Goal: Task Accomplishment & Management: Manage account settings

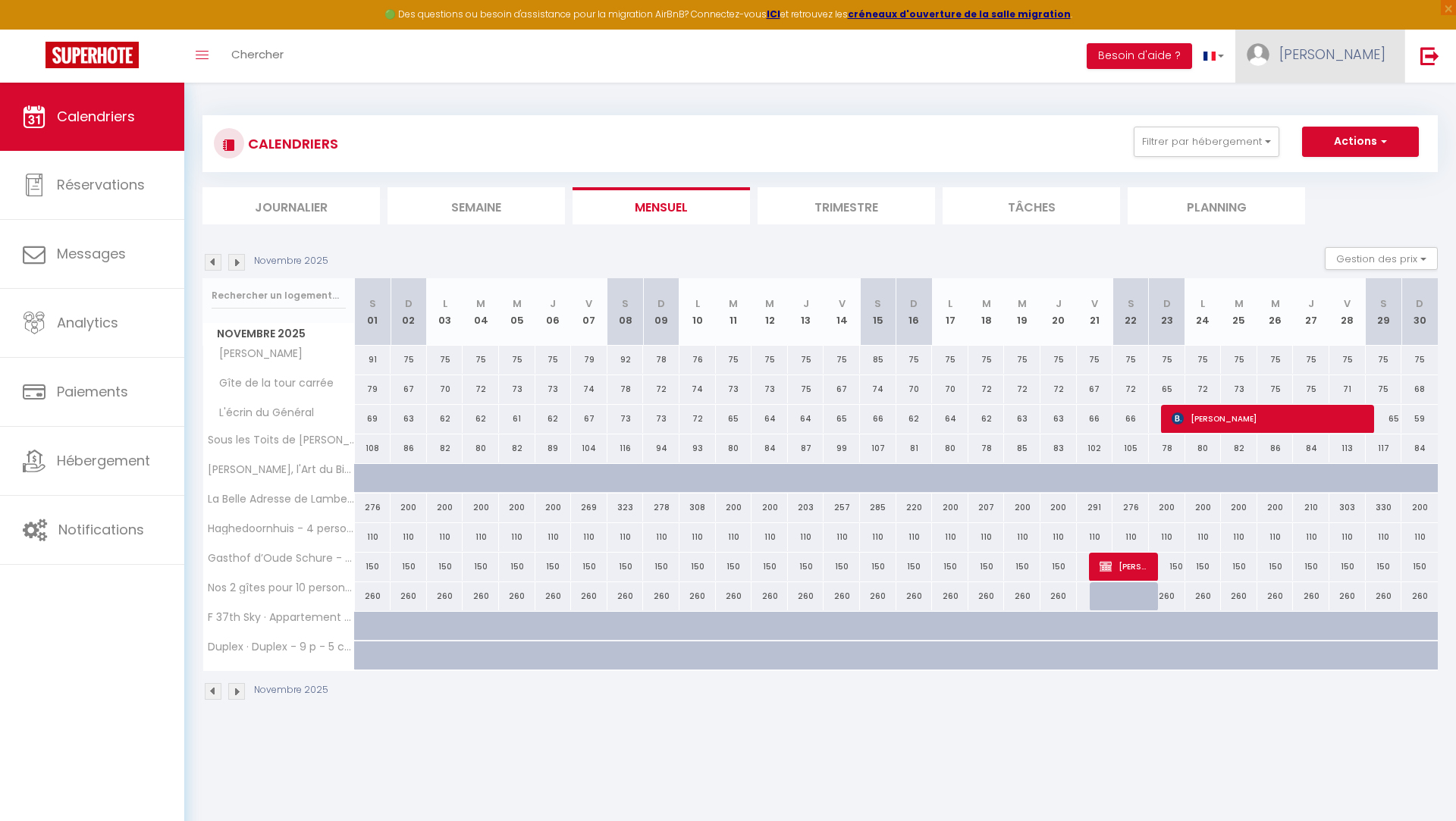
click at [1346, 54] on span "[PERSON_NAME]" at bounding box center [1332, 54] width 106 height 19
click at [1339, 105] on link "Paramètres" at bounding box center [1344, 105] width 112 height 25
select select "fr"
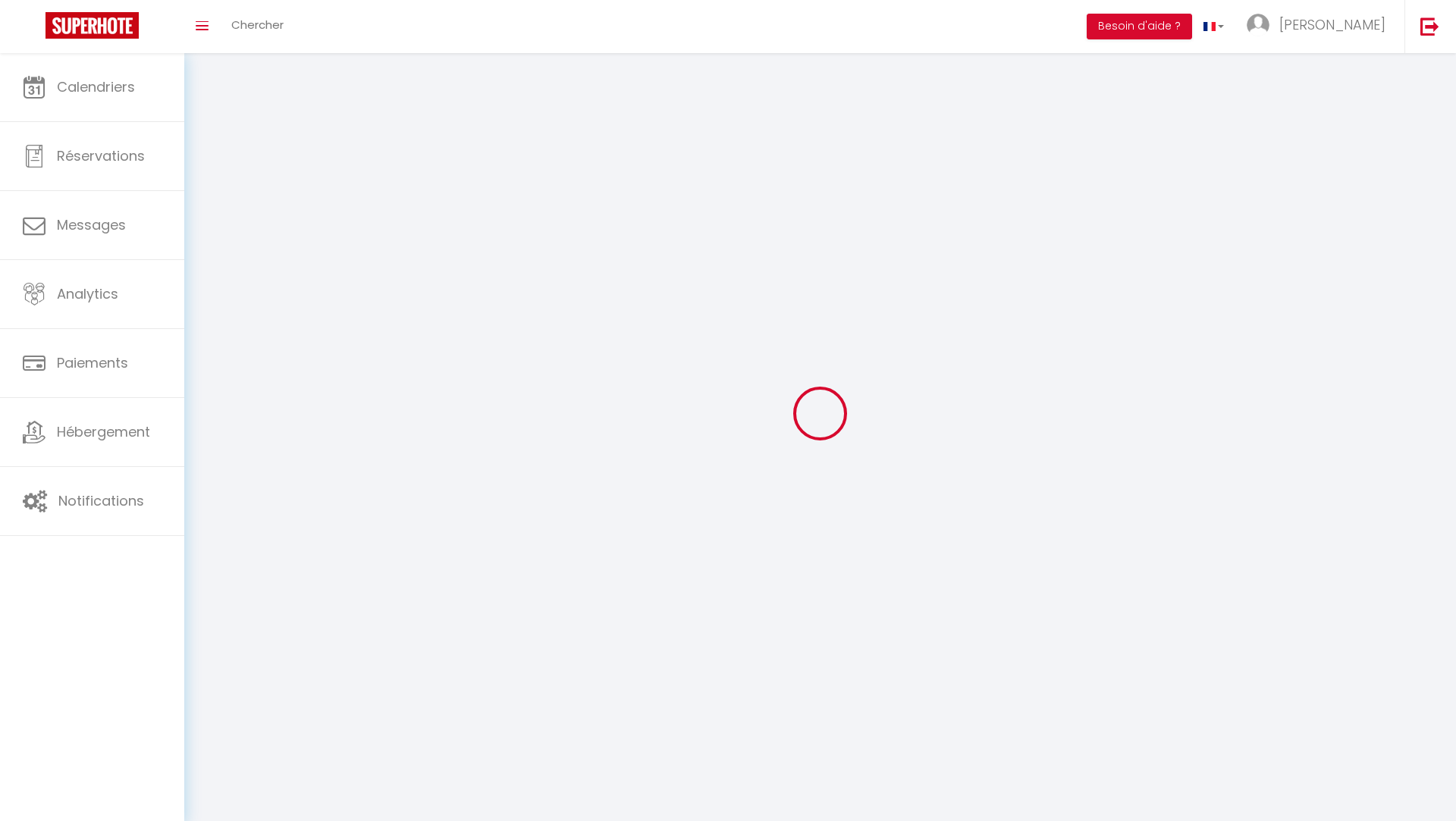
type input "[PERSON_NAME]"
type input "DEBAVELAERE"
type input "0615412182"
type input "[STREET_ADDRESS][PERSON_NAME]"
type input "59470"
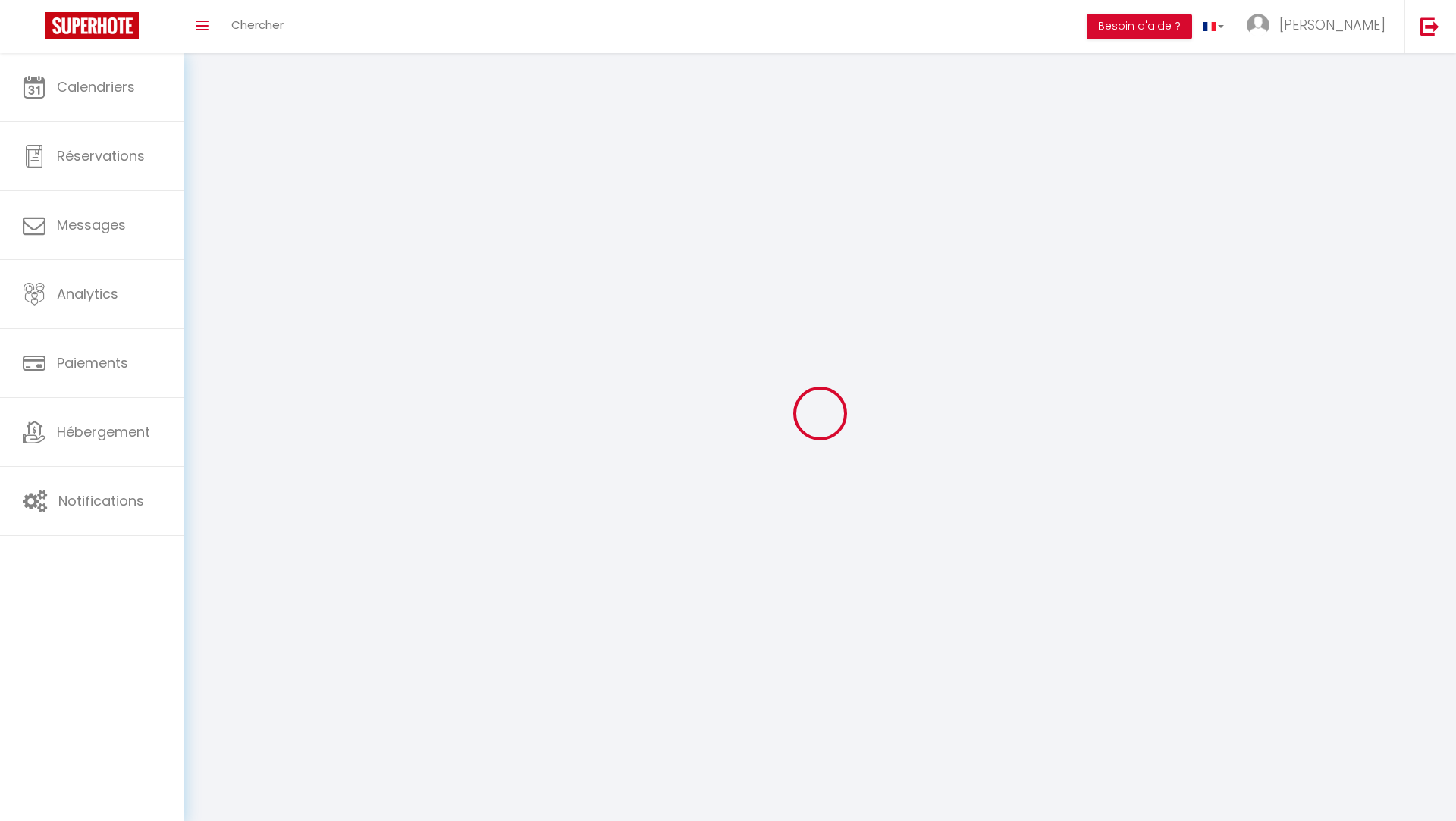
type input "ESQUELBECQ"
type input "e8m8lzinTiVCdWk7FUZ5SQcTM"
type input "kDAhHXrLCo6OIL2YjPOZlx83d"
type input "[URL][DOMAIN_NAME]"
type input "e8m8lzinTiVCdWk7FUZ5SQcTM"
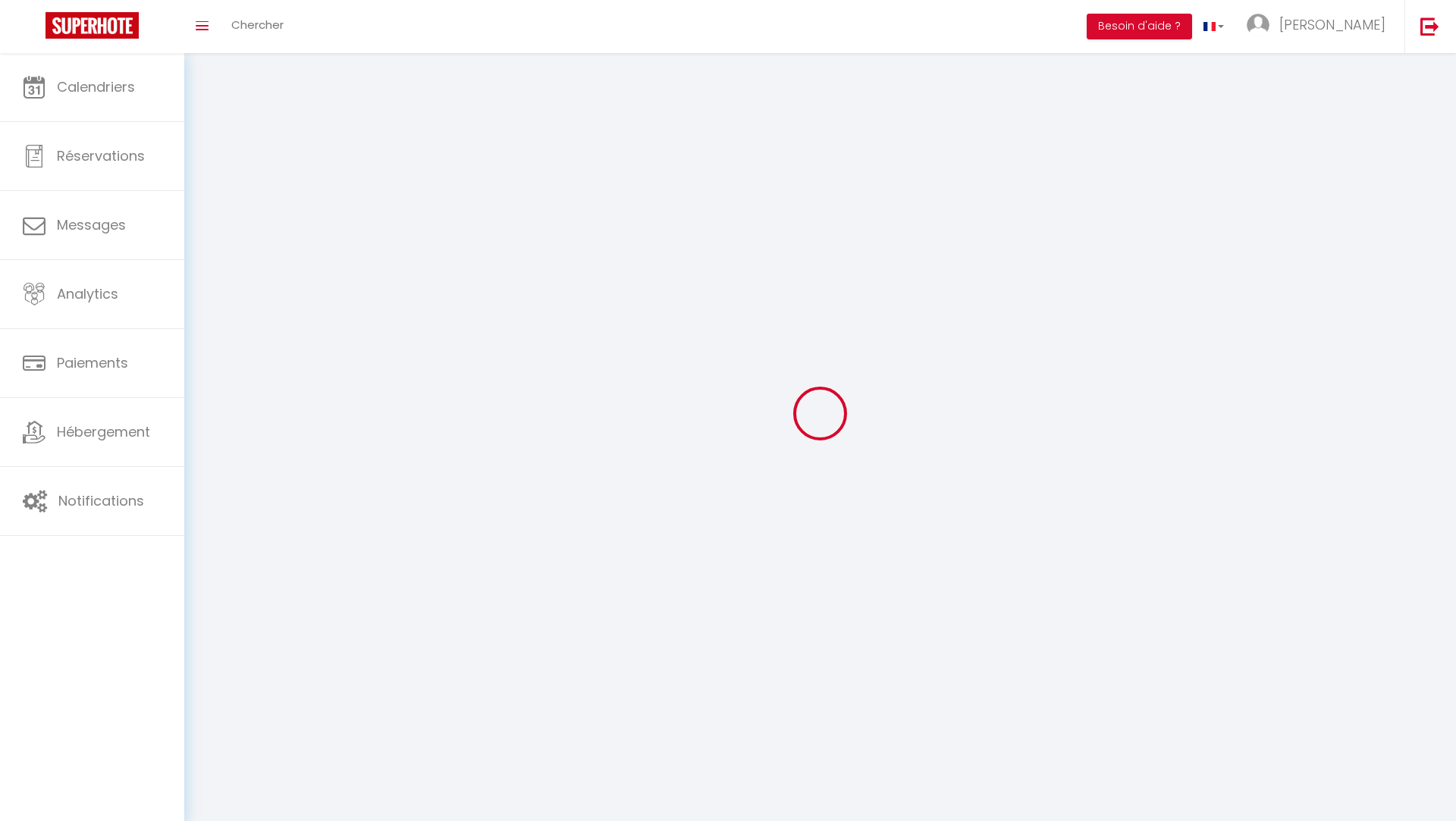
type input "kDAhHXrLCo6OIL2YjPOZlx83d"
type input "[URL][DOMAIN_NAME]"
select select "28"
select select "fr"
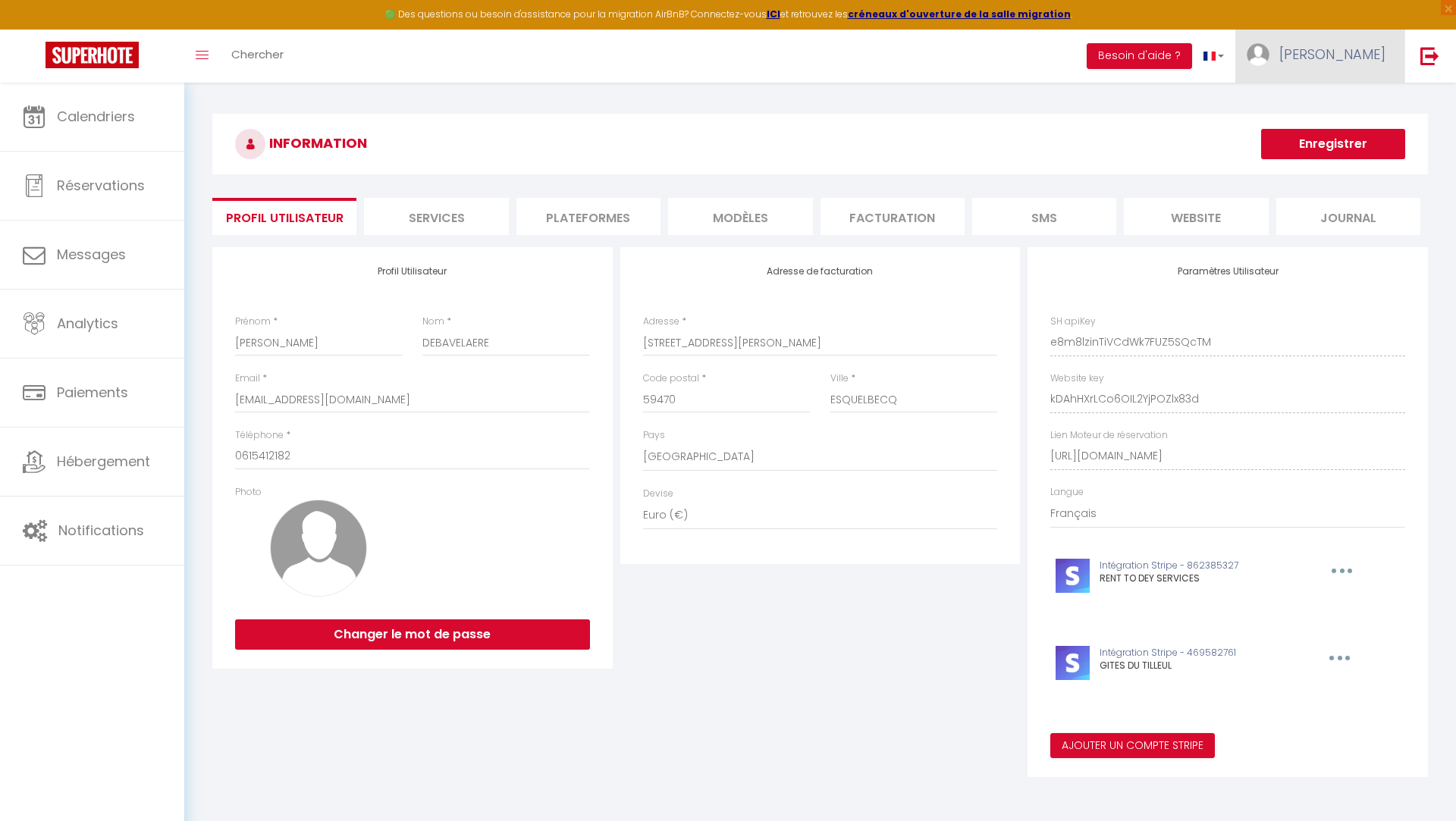
click at [1319, 71] on link "[PERSON_NAME]" at bounding box center [1319, 56] width 169 height 53
click at [1423, 74] on link at bounding box center [1429, 56] width 50 height 53
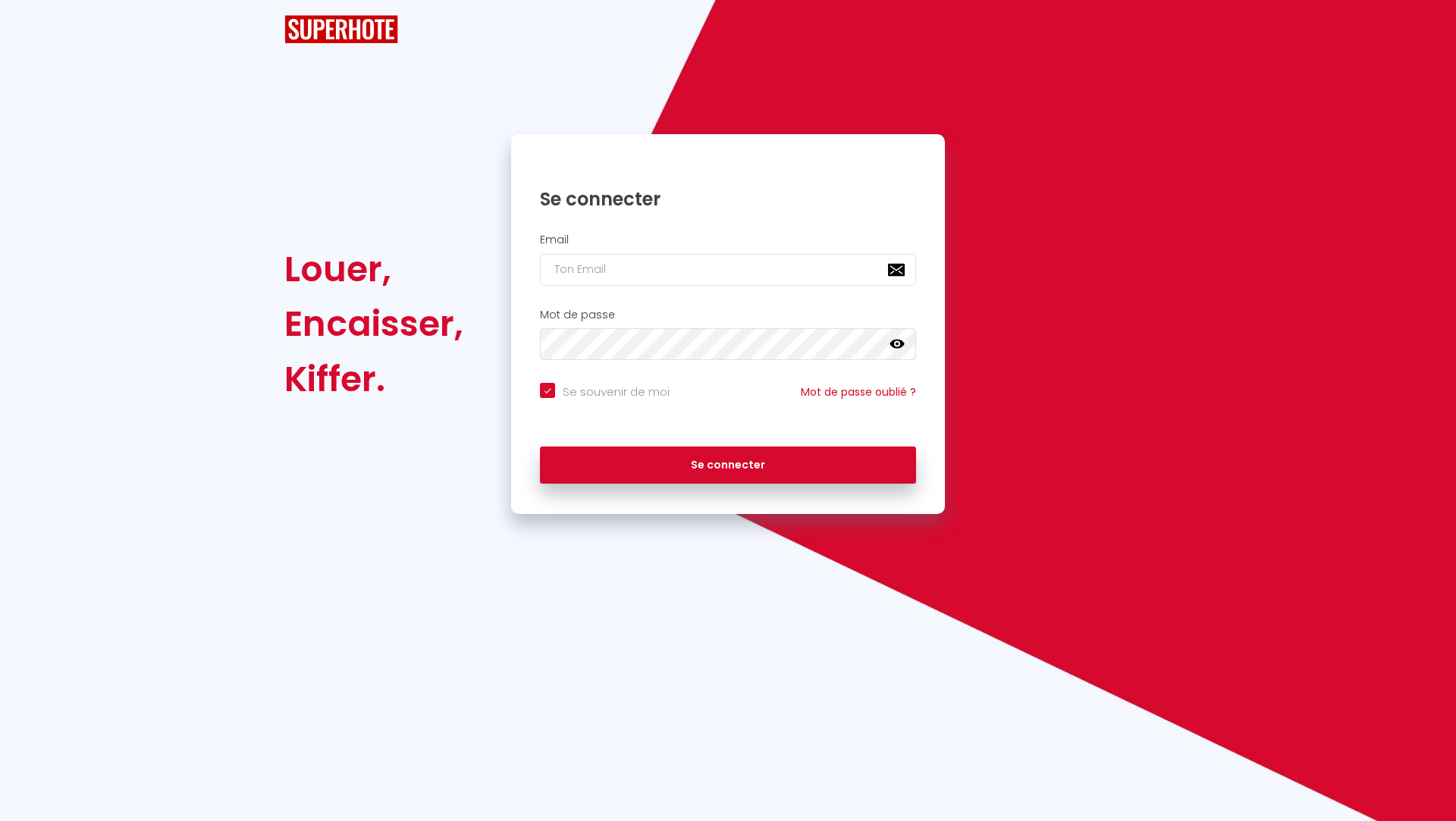
checkbox input "true"
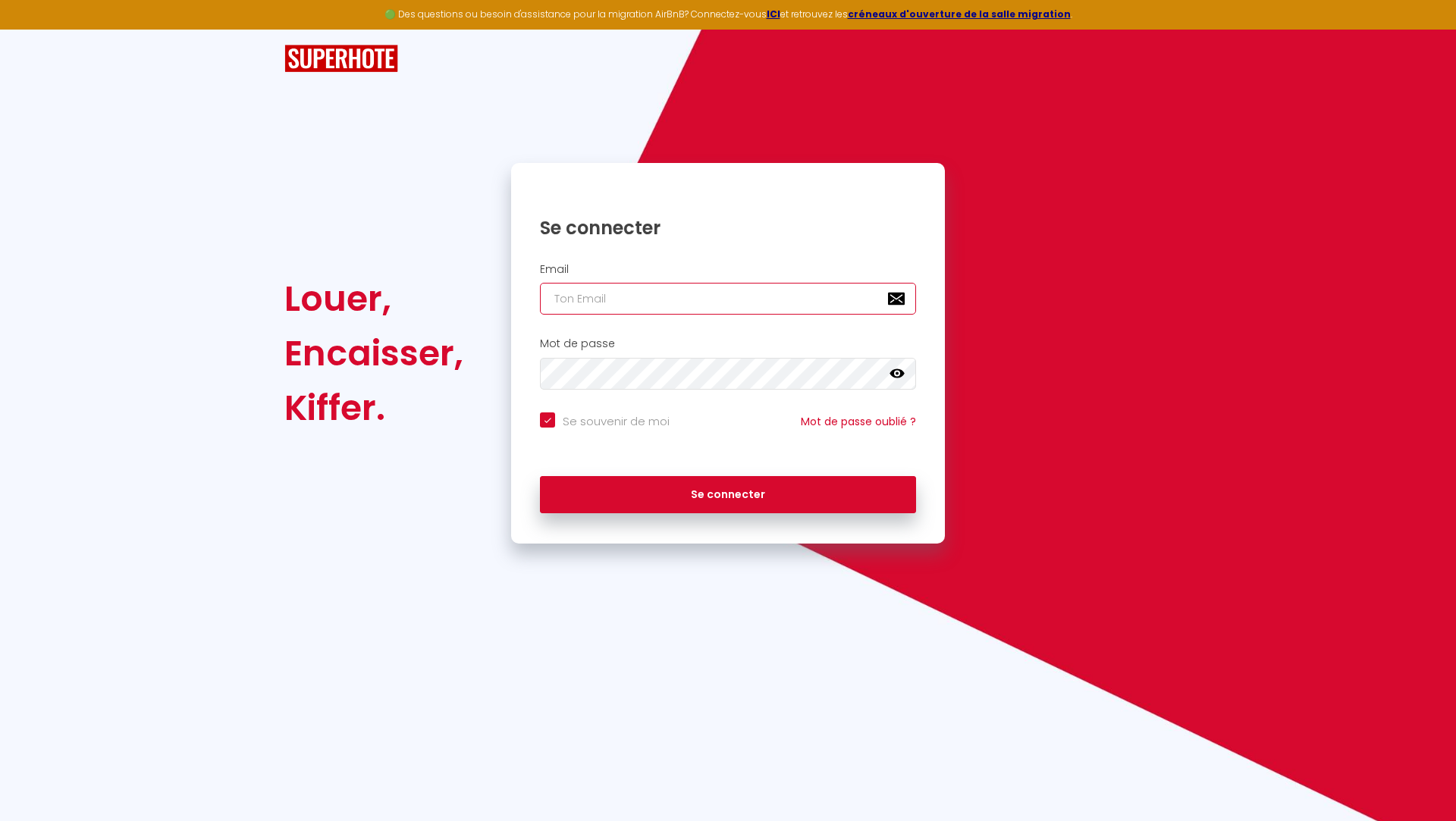
type input "[EMAIL_ADDRESS][DOMAIN_NAME]"
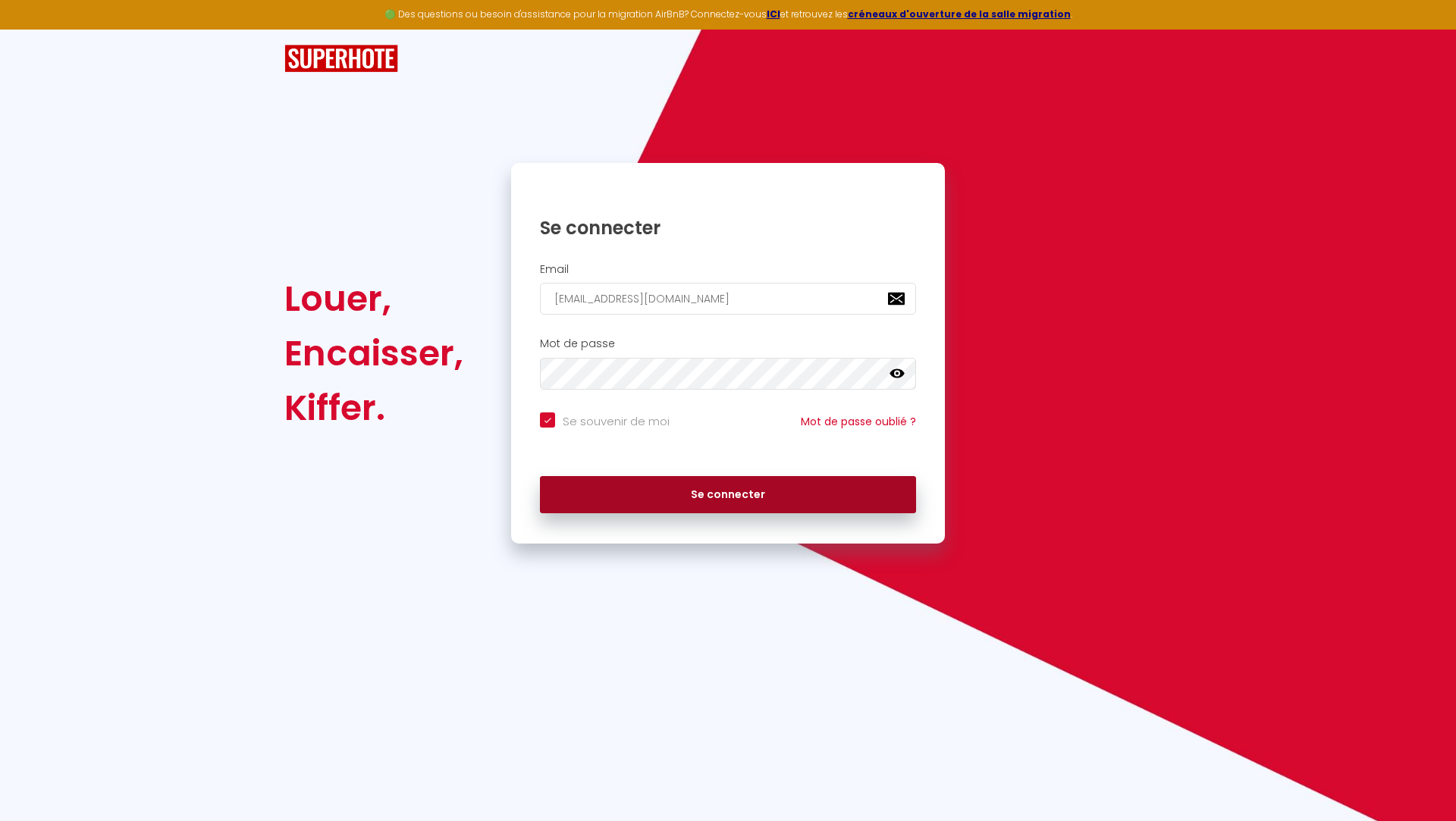
click at [680, 506] on button "Se connecter" at bounding box center [728, 494] width 376 height 38
checkbox input "true"
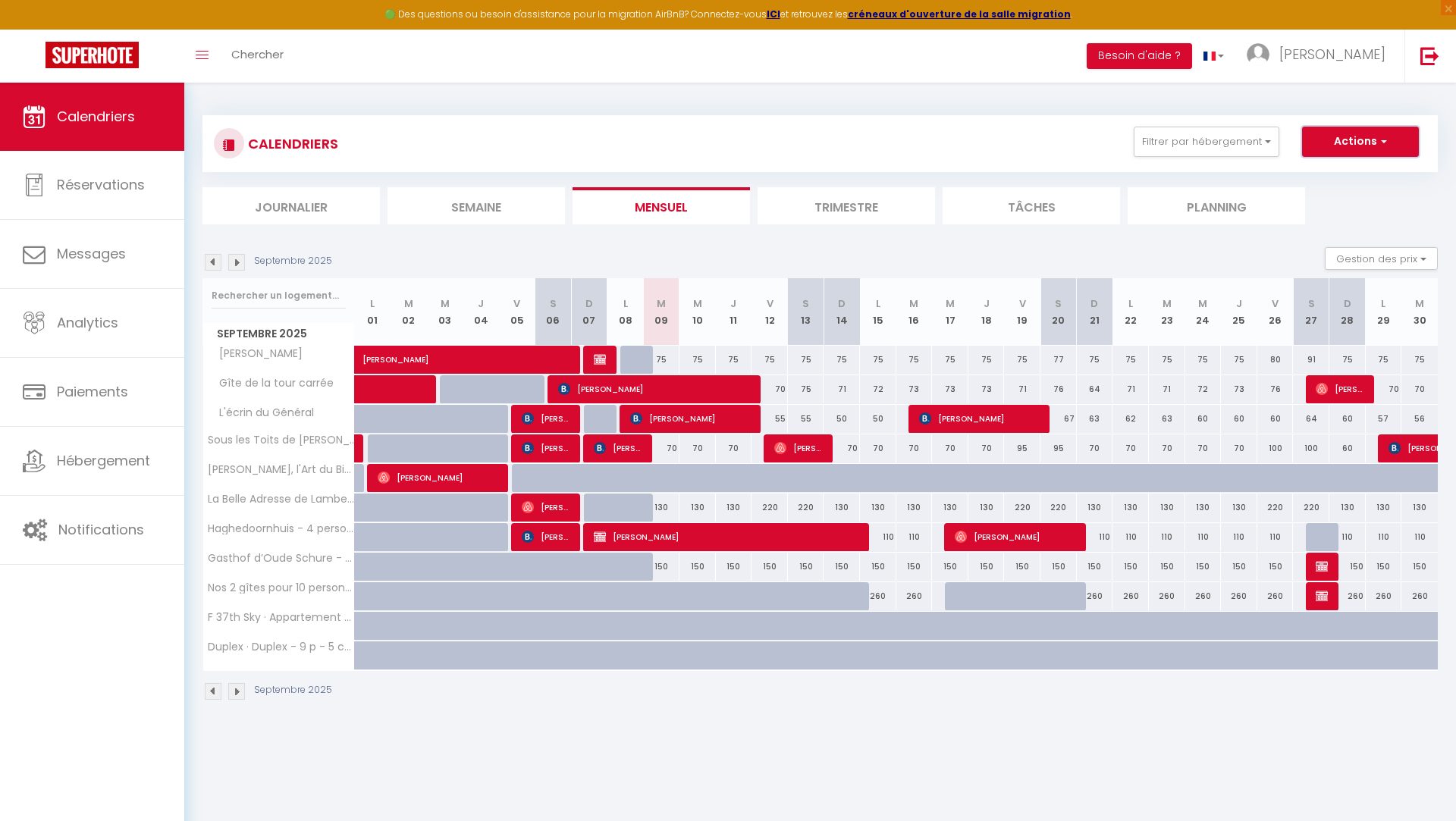
click at [1363, 130] on button "Actions" at bounding box center [1361, 142] width 117 height 30
click at [205, 48] on link "Toggle menubar" at bounding box center [202, 56] width 36 height 53
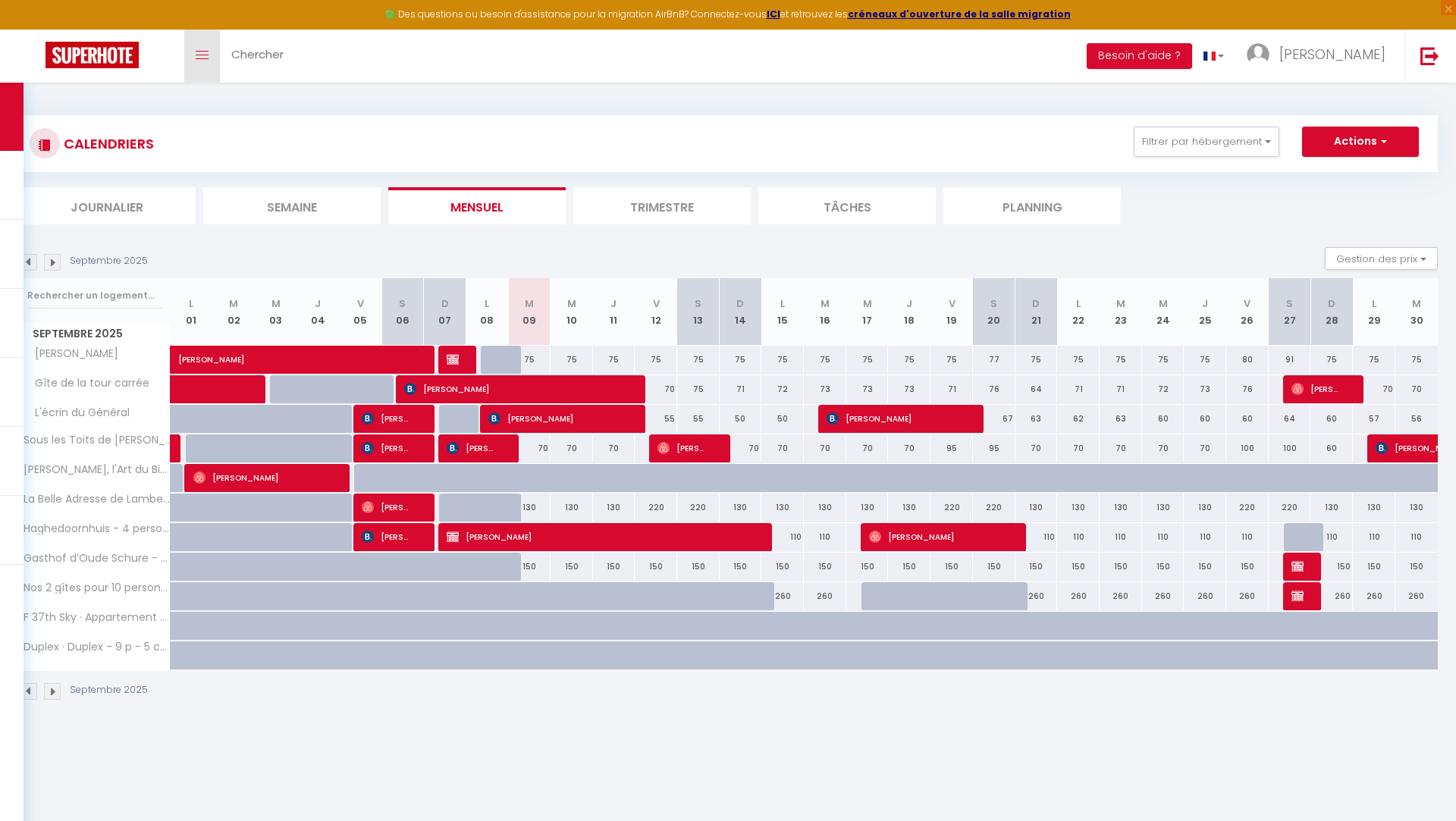
click at [205, 48] on link "Toggle menubar" at bounding box center [202, 56] width 36 height 53
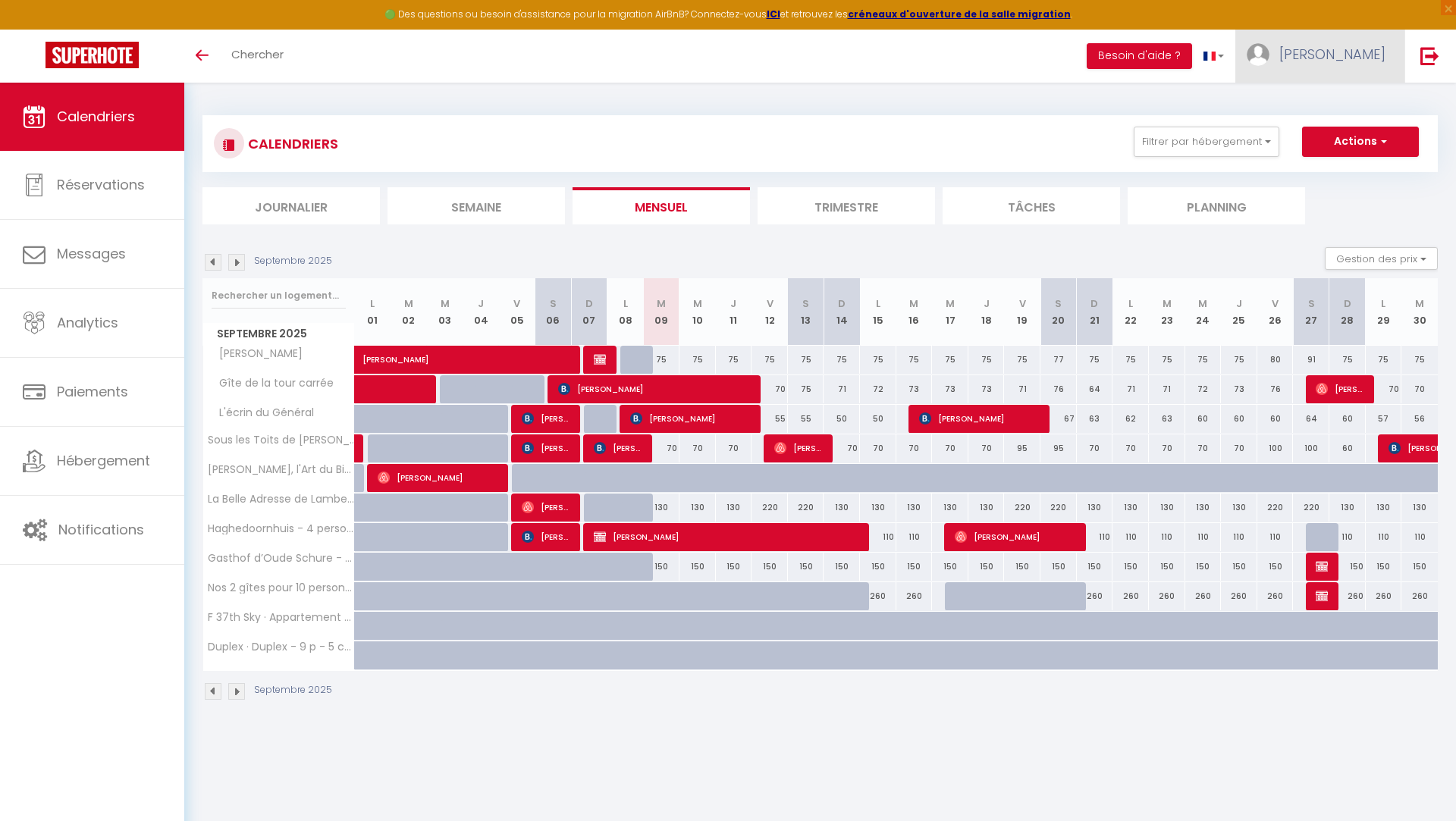
click at [1338, 65] on link "[PERSON_NAME]" at bounding box center [1319, 56] width 169 height 53
click at [1346, 102] on link "Paramètres" at bounding box center [1344, 105] width 112 height 25
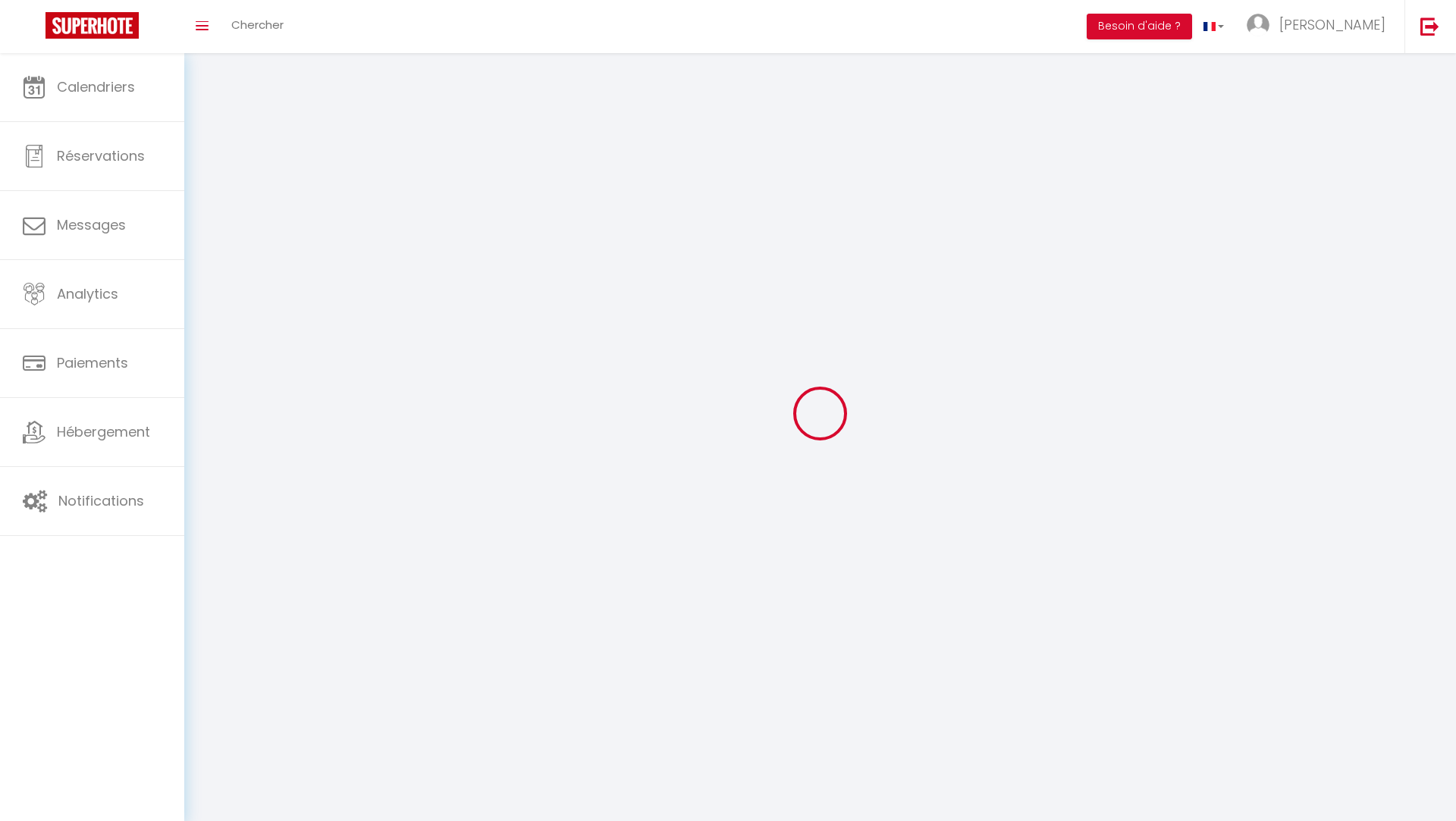
type input "[PERSON_NAME]"
type input "DEBAVELAERE"
type input "0615412182"
type input "[STREET_ADDRESS][PERSON_NAME]"
type input "59470"
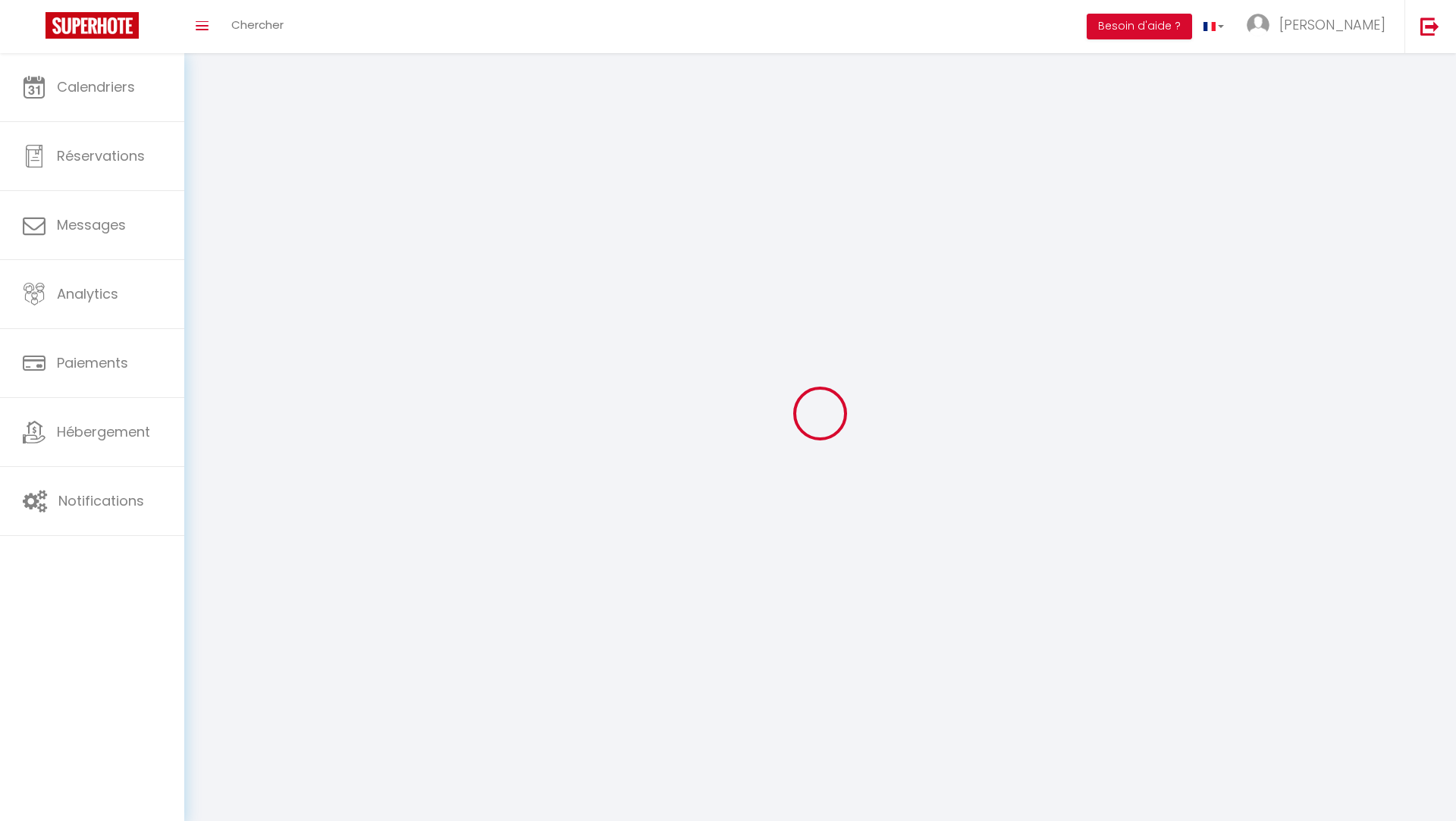
type input "ESQUELBECQ"
type input "e8m8lzinTiVCdWk7FUZ5SQcTM"
type input "kDAhHXrLCo6OIL2YjPOZlx83d"
type input "[URL][DOMAIN_NAME]"
type input "e8m8lzinTiVCdWk7FUZ5SQcTM"
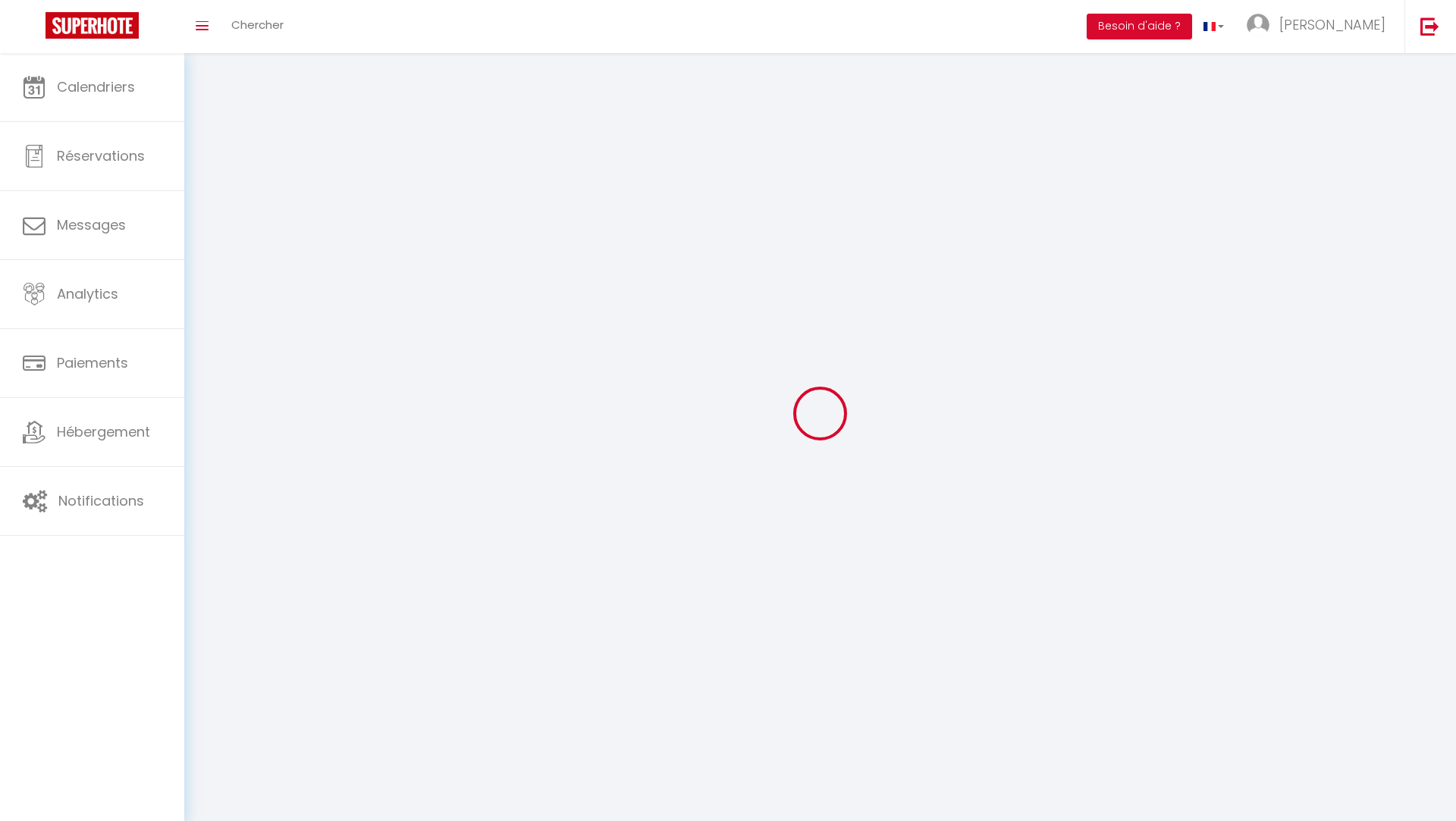
type input "kDAhHXrLCo6OIL2YjPOZlx83d"
type input "[URL][DOMAIN_NAME]"
select select "28"
select select "fr"
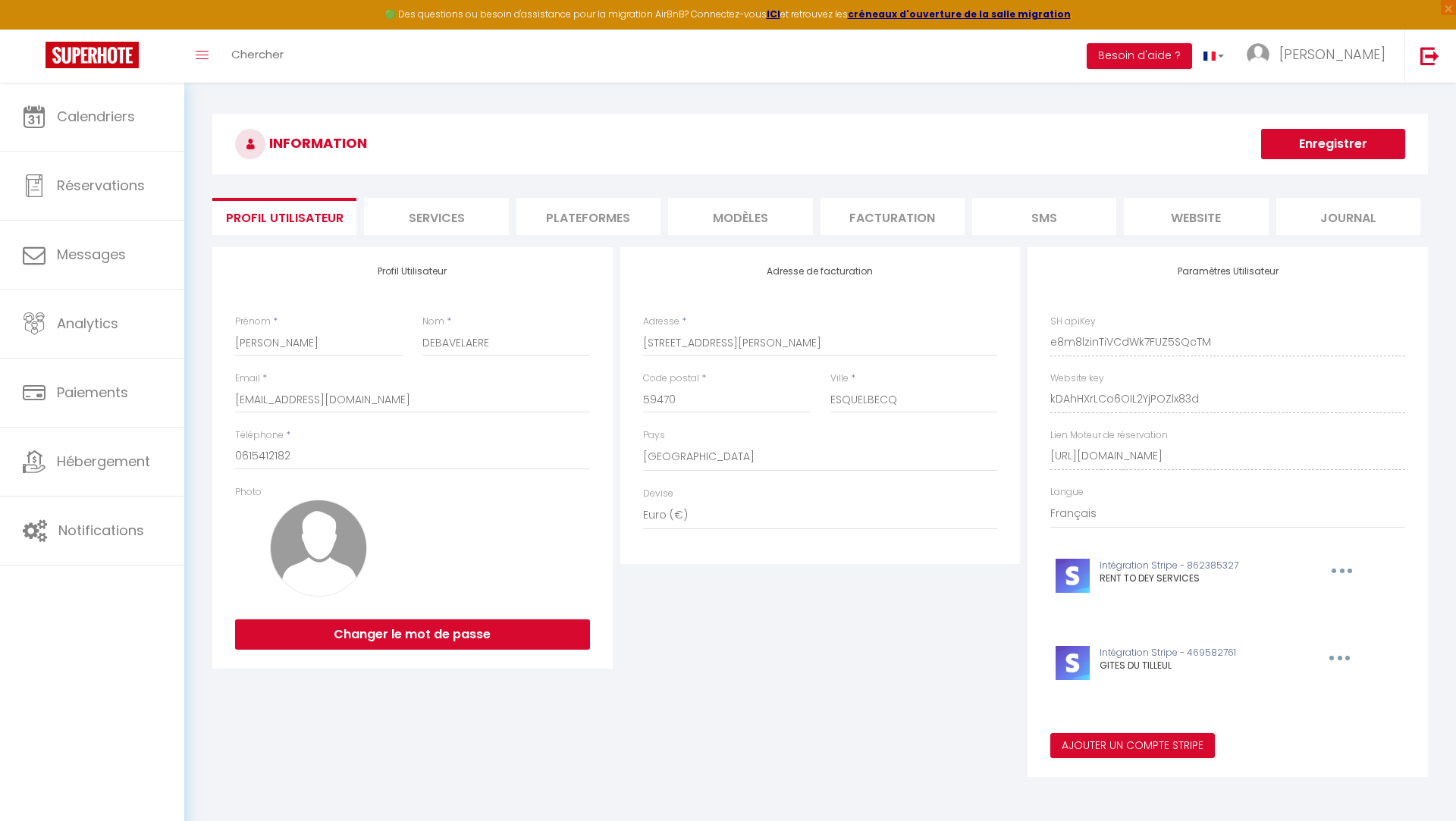
click at [470, 222] on li "Services" at bounding box center [435, 216] width 144 height 37
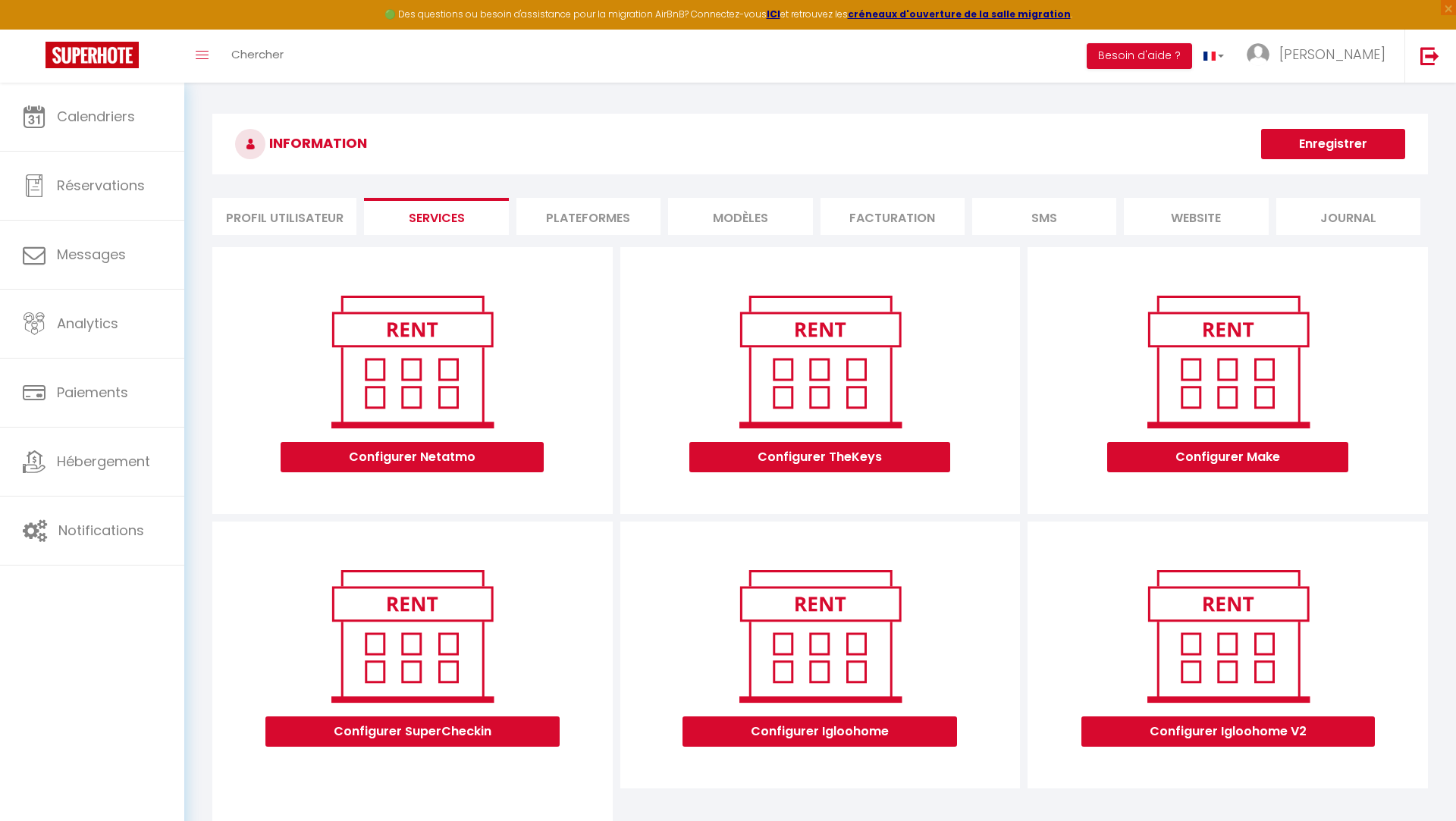
click at [600, 218] on li "Plateformes" at bounding box center [588, 216] width 144 height 37
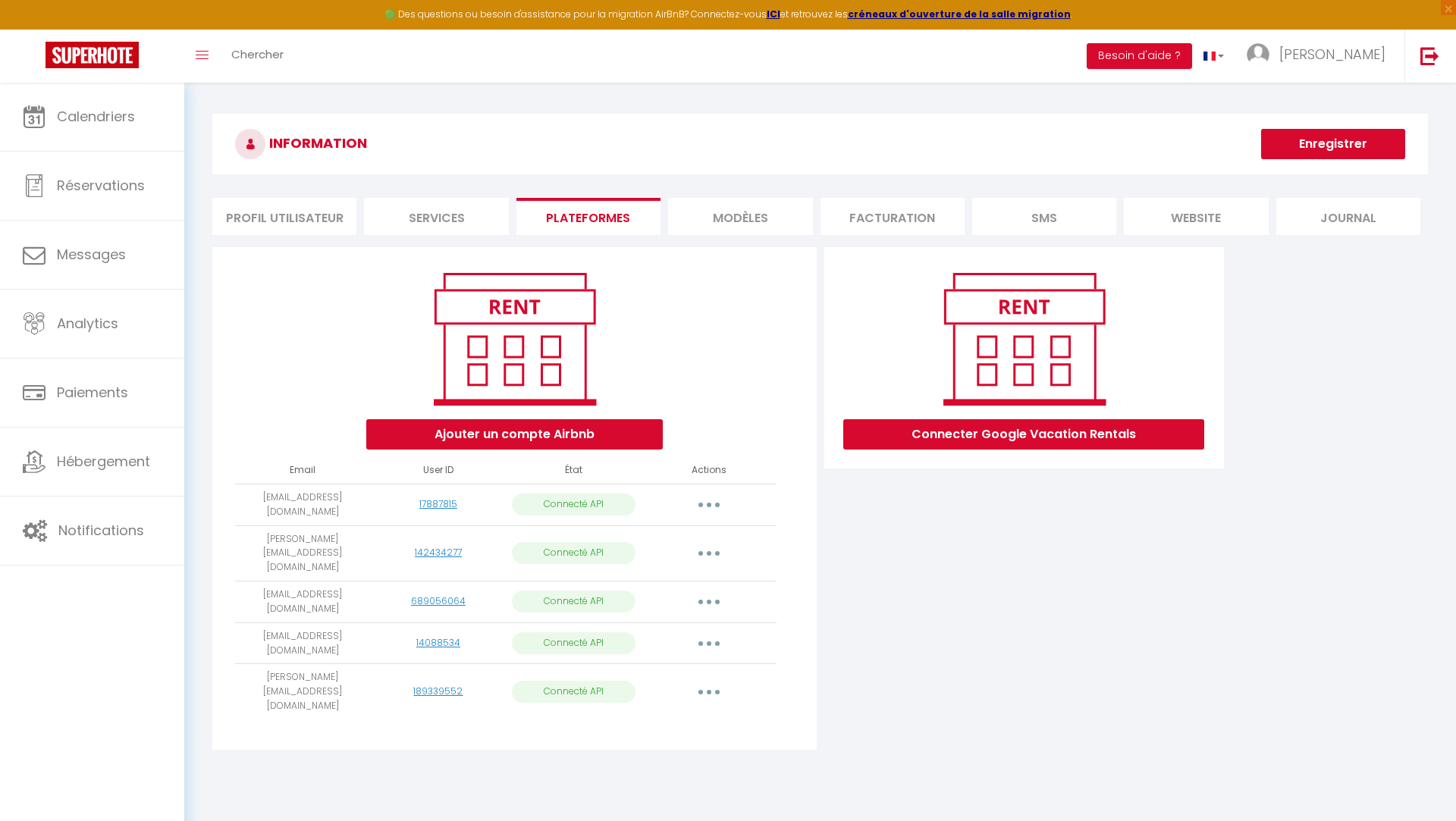
click at [743, 213] on li "MODÈLES" at bounding box center [739, 216] width 144 height 37
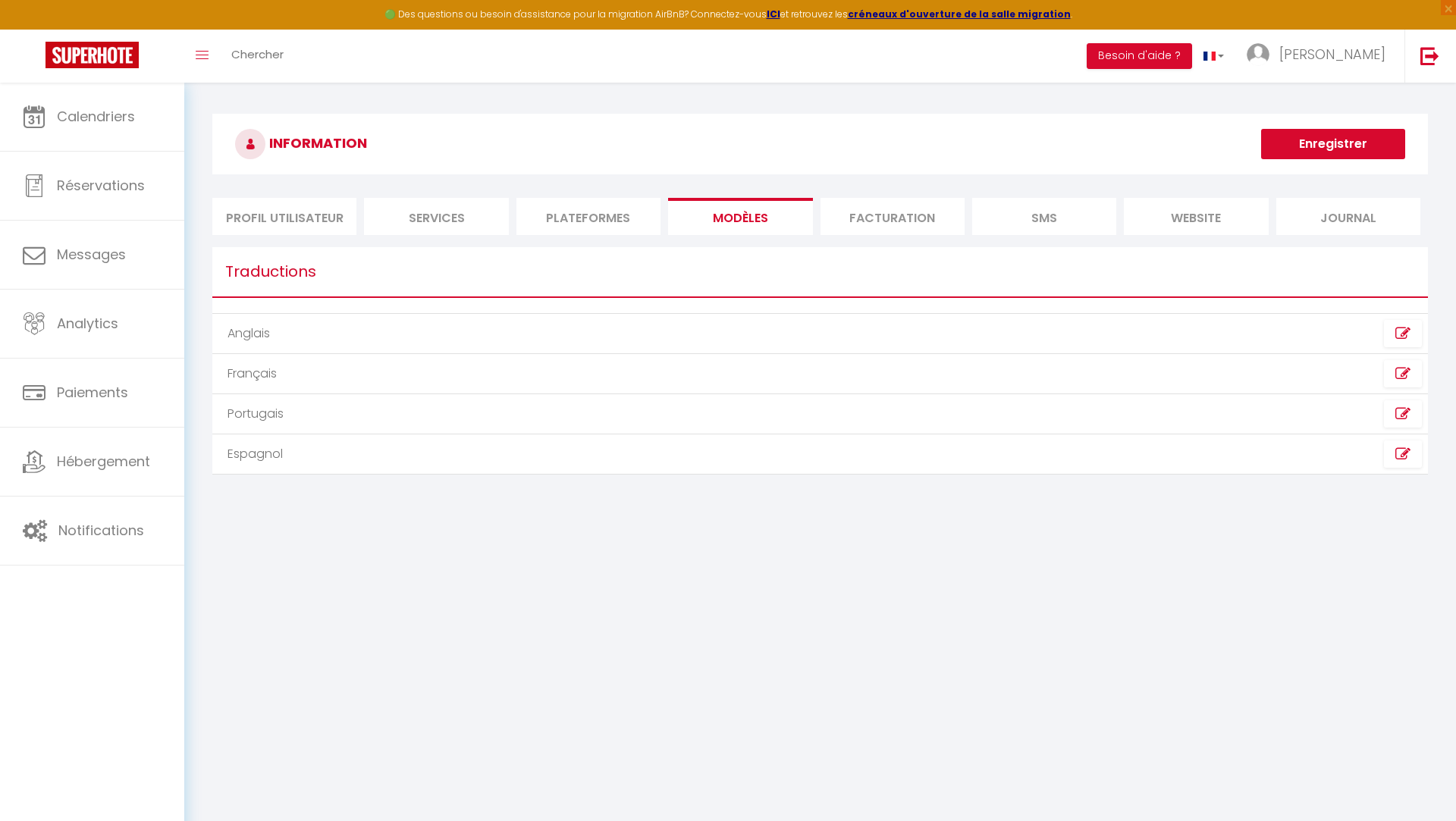
click at [891, 217] on li "Facturation" at bounding box center [892, 216] width 144 height 37
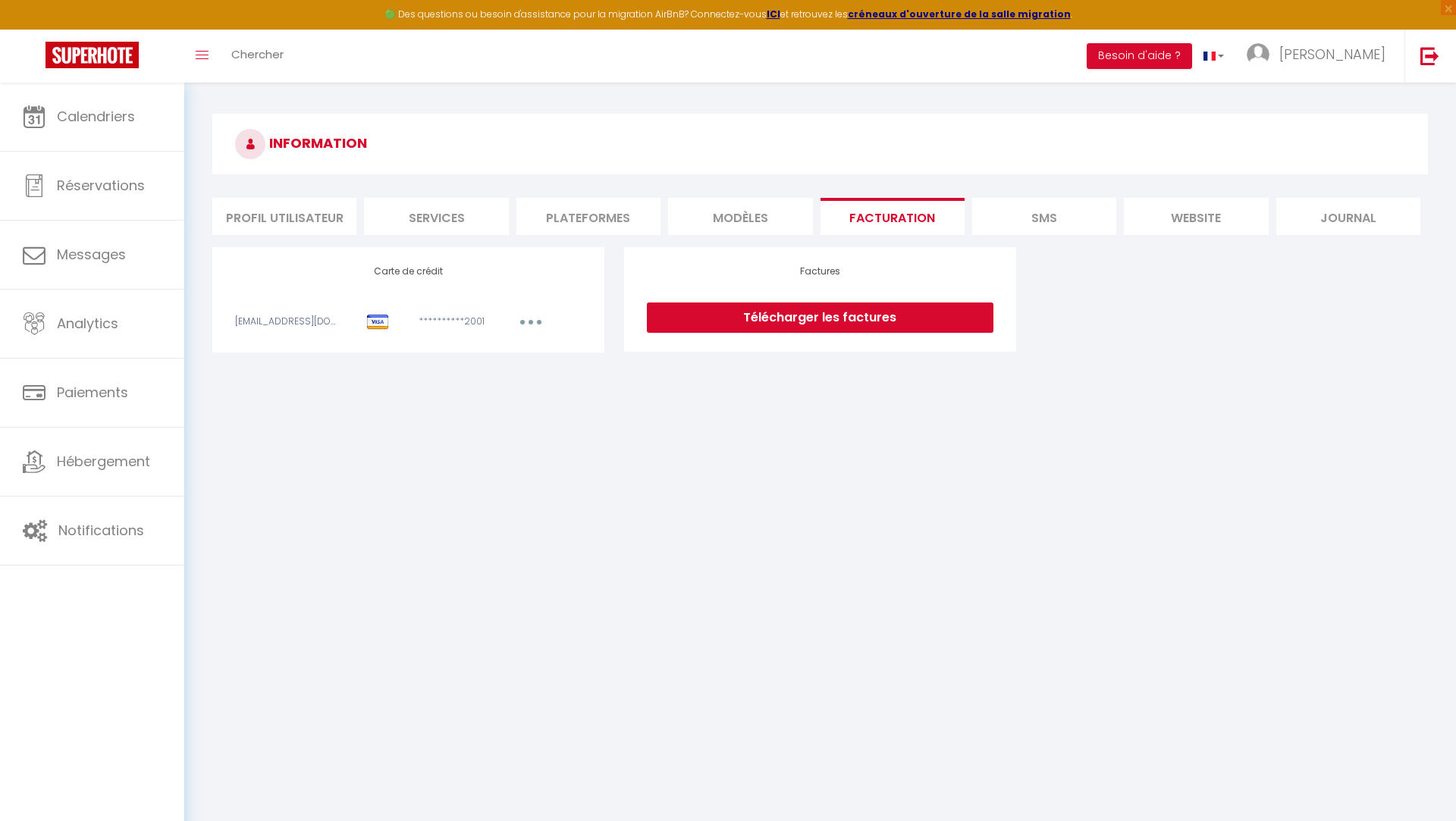
click at [533, 323] on button "button" at bounding box center [531, 324] width 42 height 19
click at [879, 451] on body "🟢 Des questions ou besoin d'assistance pour la migration AirBnB? Connectez-vous…" at bounding box center [728, 494] width 1456 height 821
